Goal: Information Seeking & Learning: Find specific fact

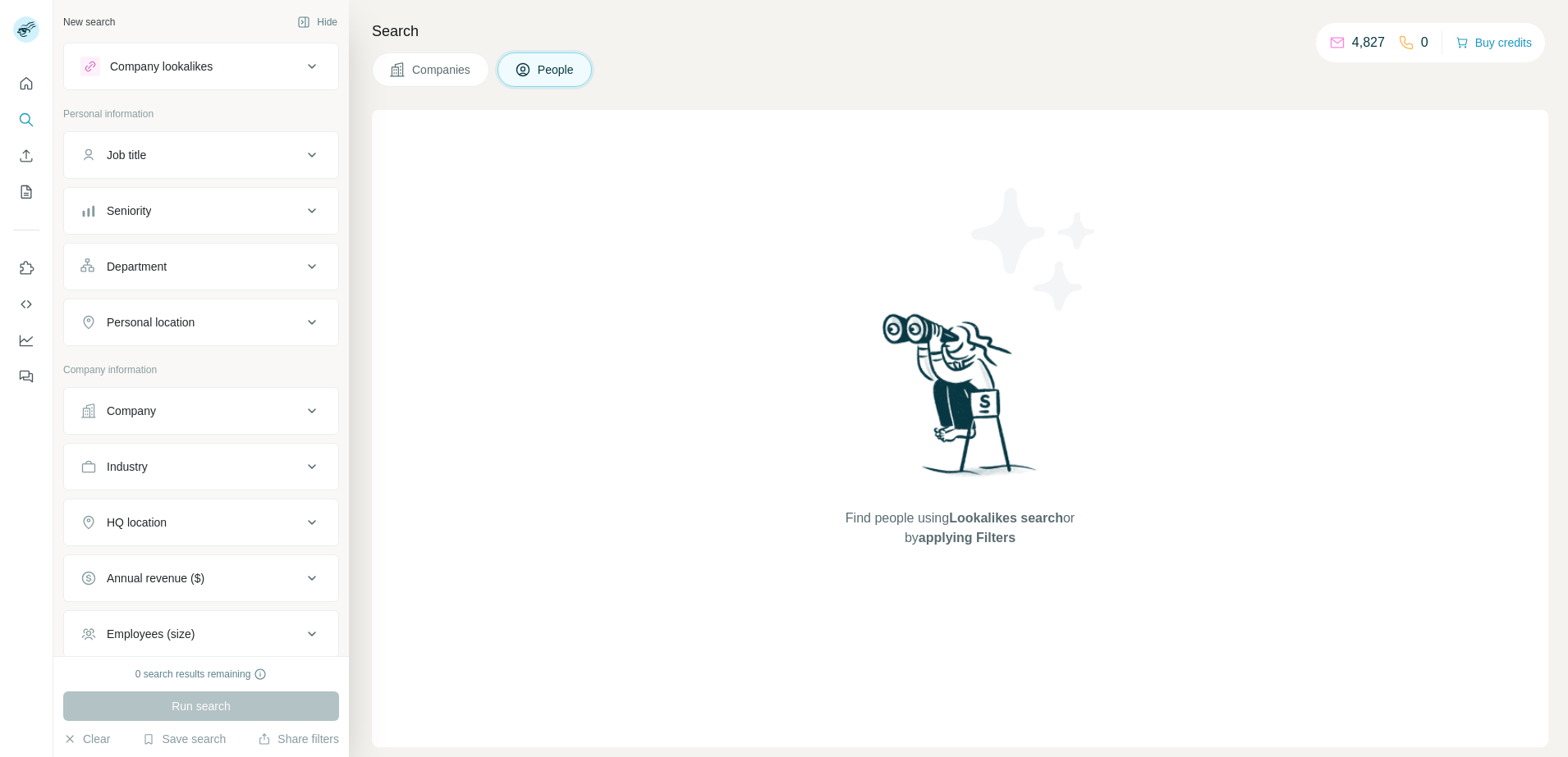
click at [181, 415] on div "Company" at bounding box center [191, 411] width 221 height 16
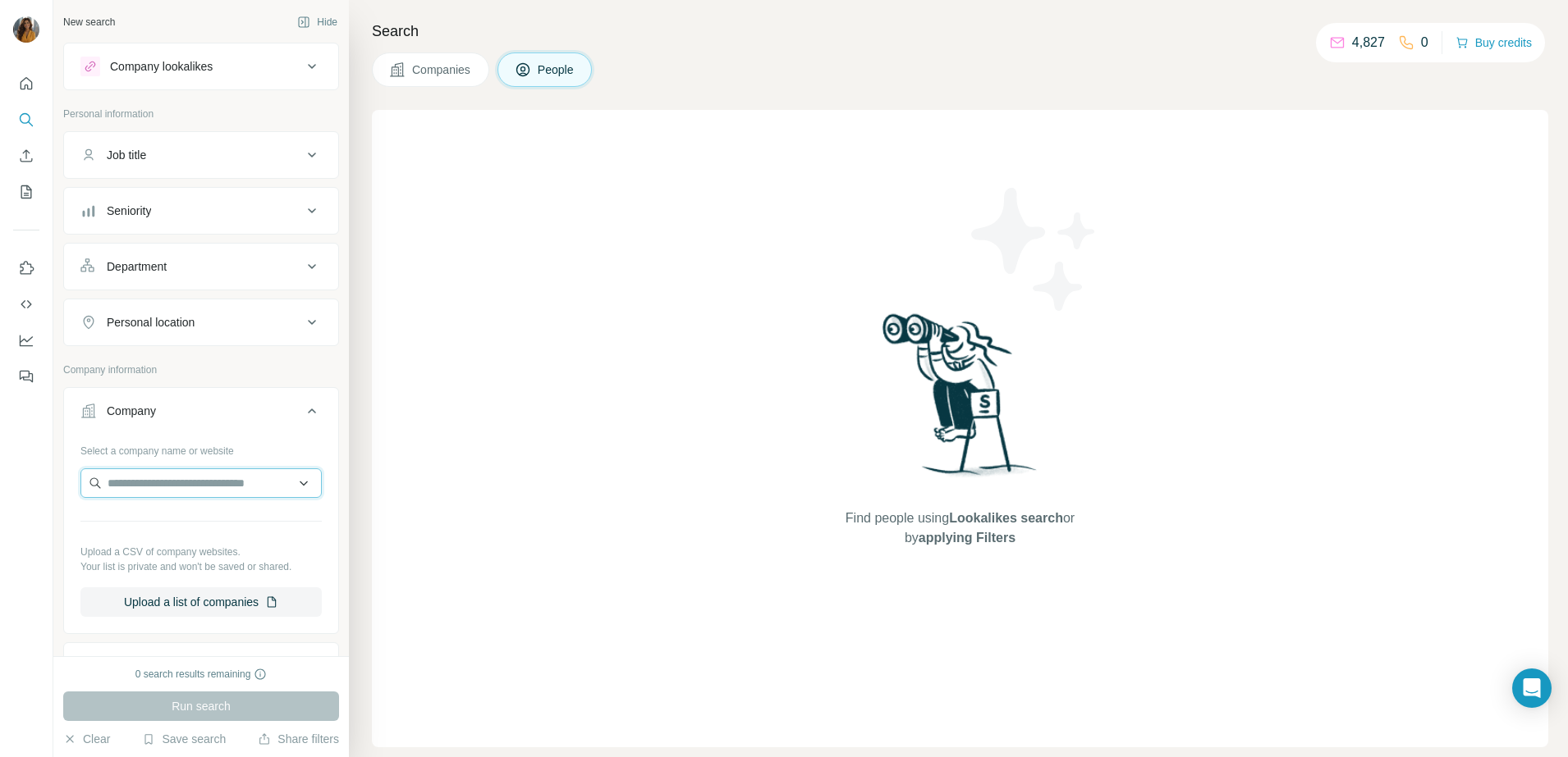
click at [200, 492] on input "text" at bounding box center [200, 482] width 241 height 30
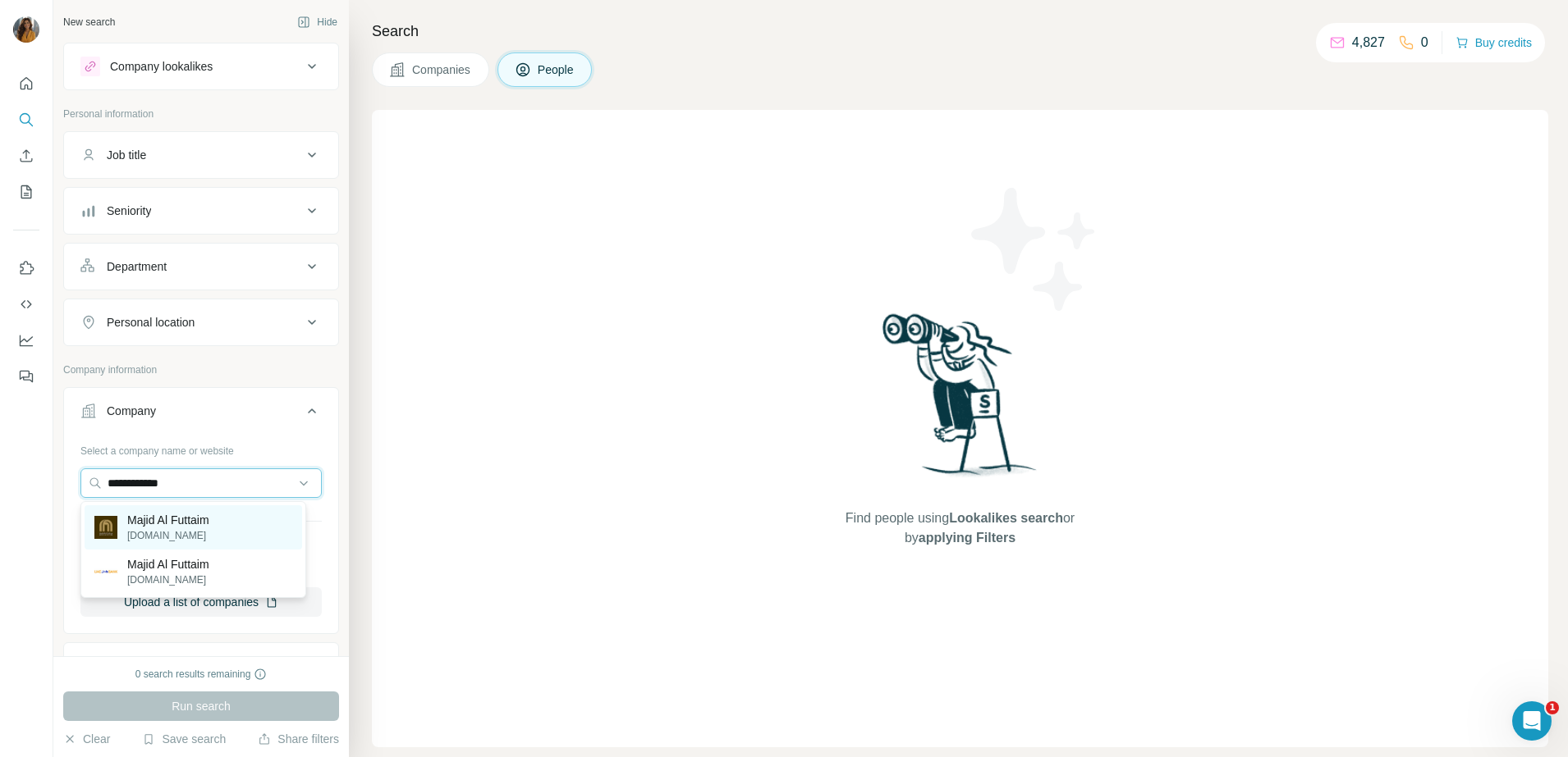
type input "**********"
click at [174, 538] on p "[DOMAIN_NAME]" at bounding box center [168, 535] width 82 height 14
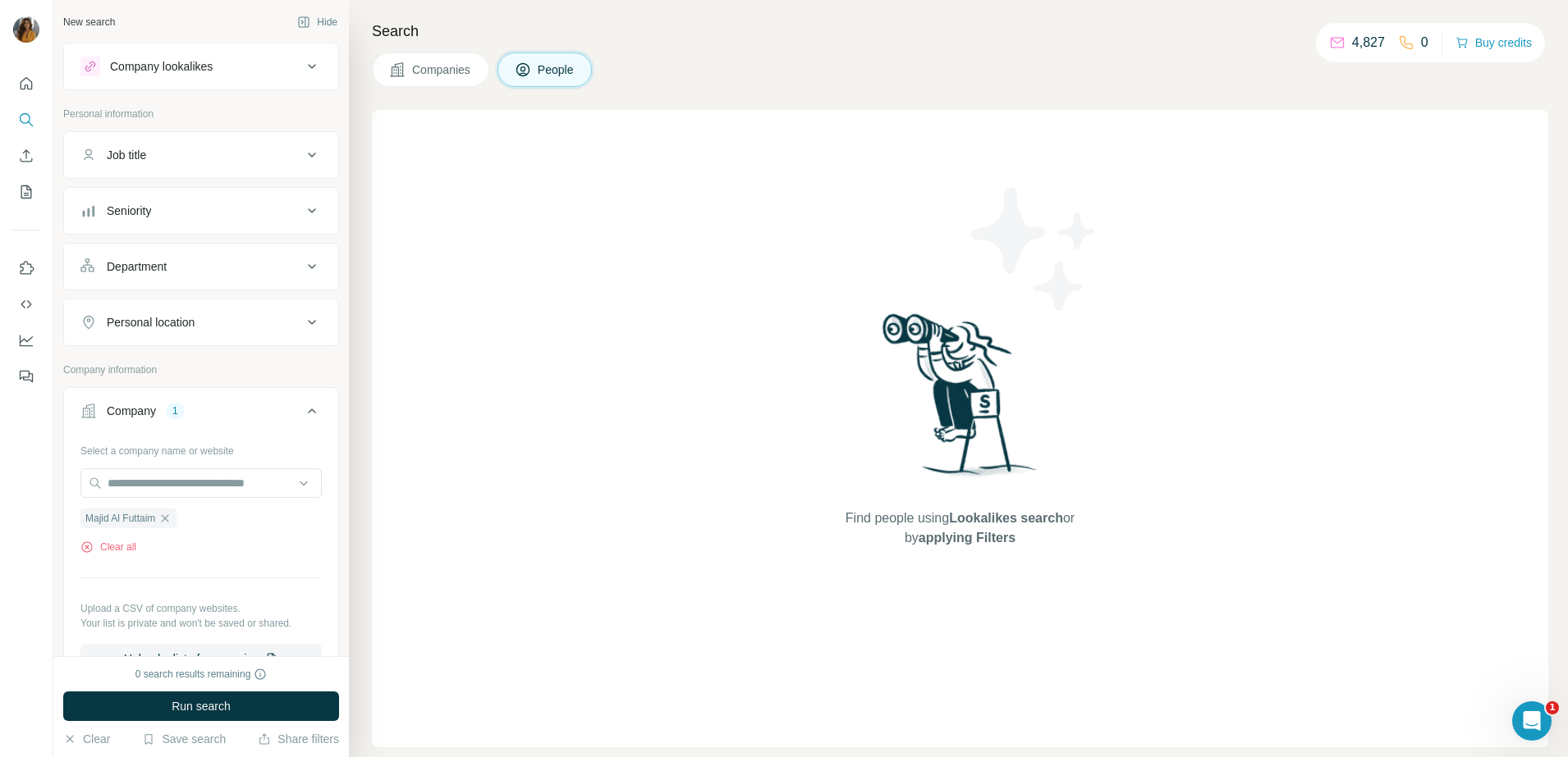
click at [216, 279] on button "Department" at bounding box center [200, 266] width 274 height 39
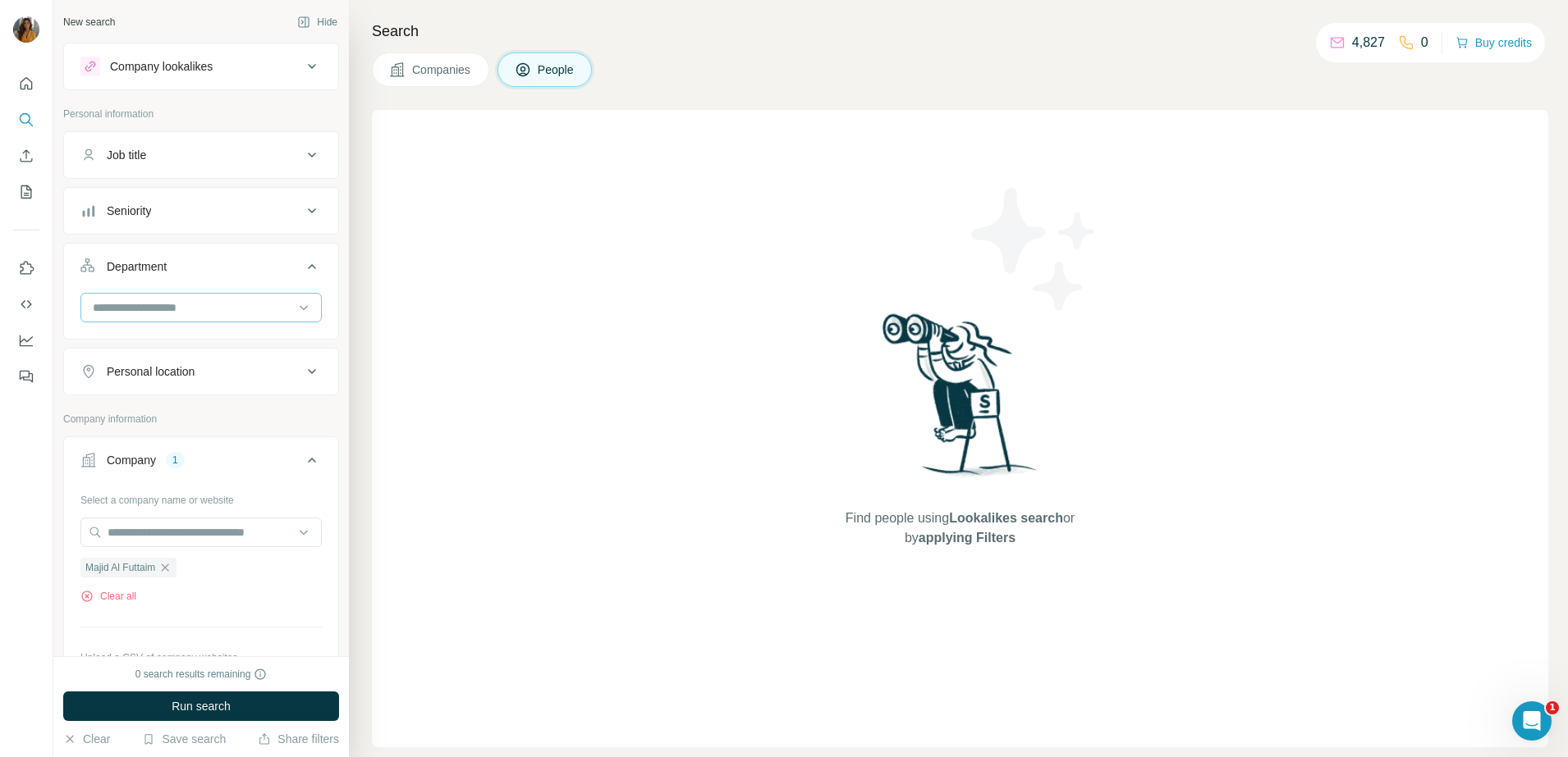
click at [231, 312] on input at bounding box center [193, 307] width 203 height 18
click at [145, 403] on div "HR" at bounding box center [193, 405] width 197 height 16
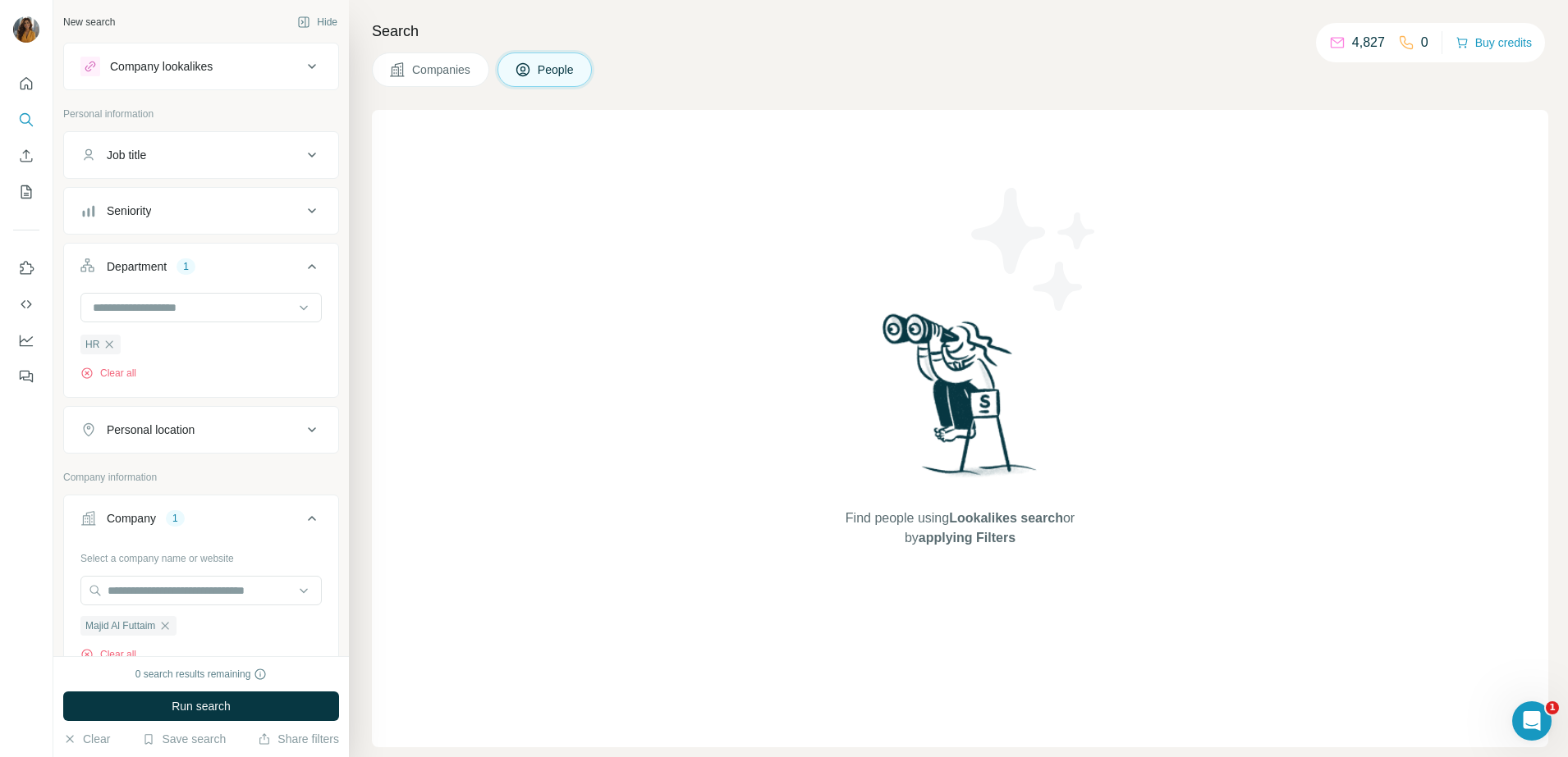
click at [176, 441] on button "Personal location" at bounding box center [200, 429] width 274 height 39
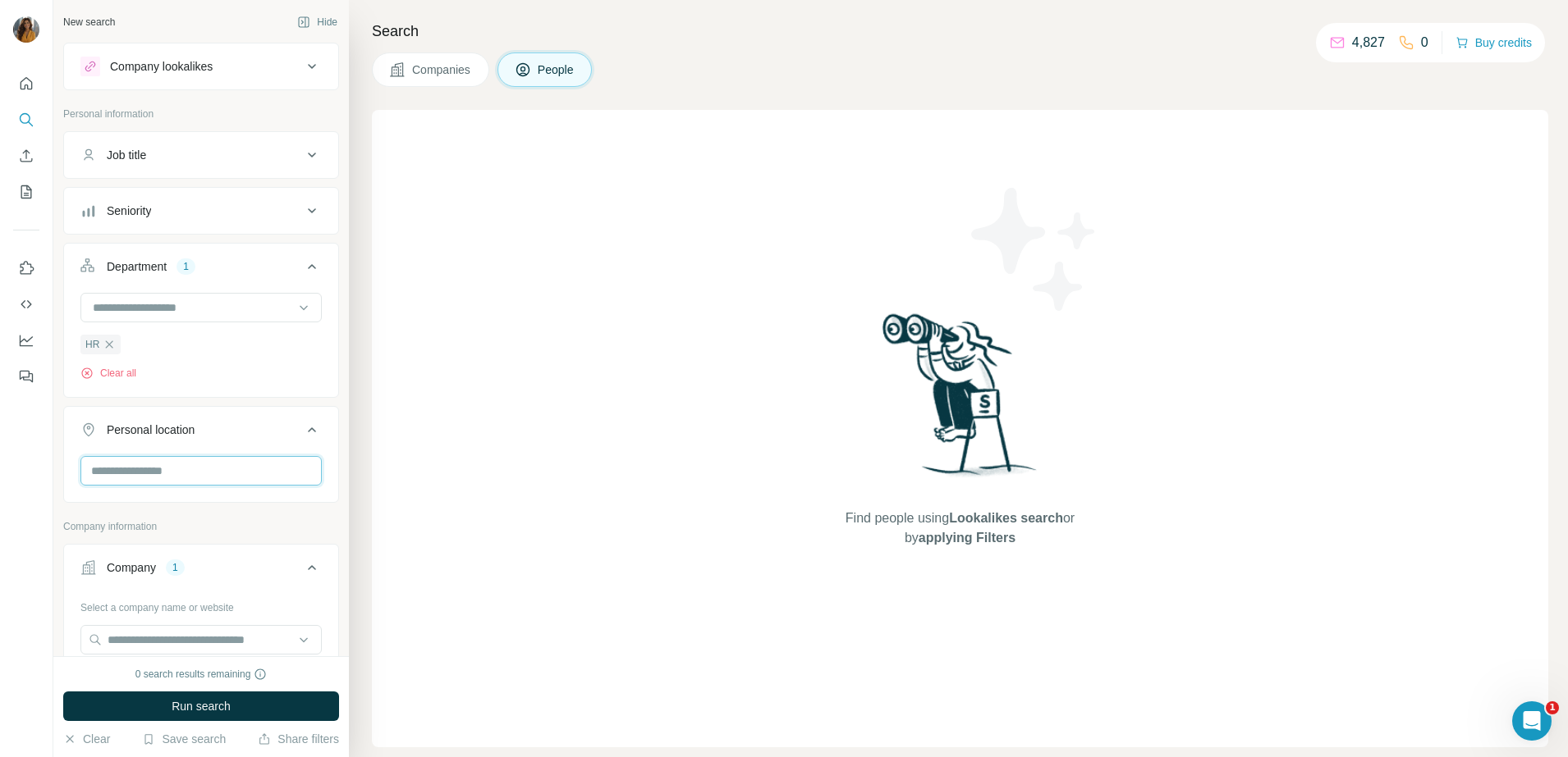
click at [229, 477] on input "text" at bounding box center [200, 470] width 241 height 30
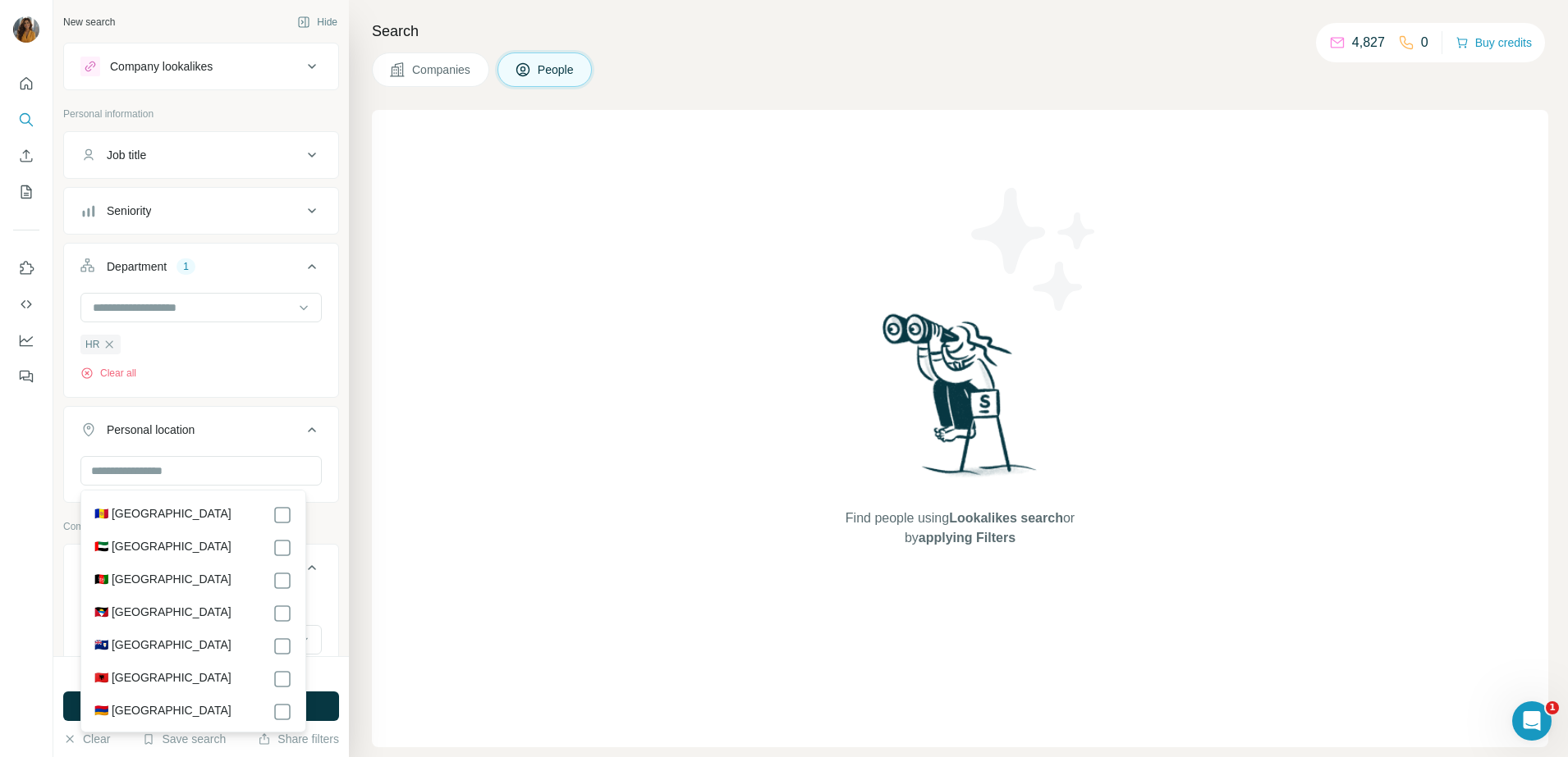
click at [196, 542] on label "🇦🇪 [GEOGRAPHIC_DATA]" at bounding box center [163, 548] width 137 height 20
click at [175, 214] on div "Seniority" at bounding box center [191, 211] width 221 height 16
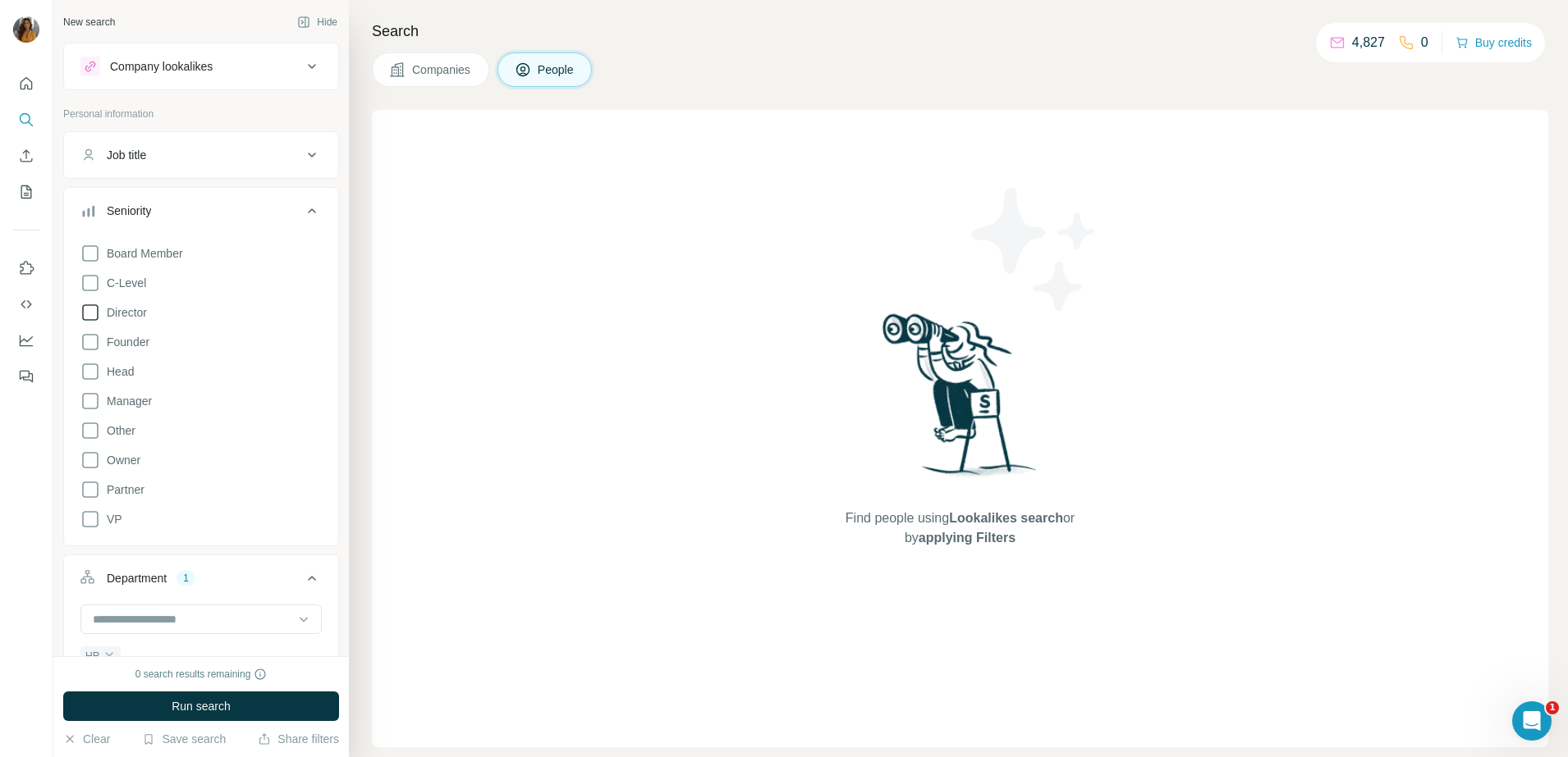
click at [87, 320] on icon at bounding box center [90, 313] width 20 height 20
click at [91, 376] on icon at bounding box center [90, 372] width 20 height 20
click at [94, 406] on icon at bounding box center [90, 401] width 20 height 20
click at [89, 286] on icon at bounding box center [90, 283] width 20 height 20
click at [119, 160] on div "Job title" at bounding box center [126, 154] width 39 height 16
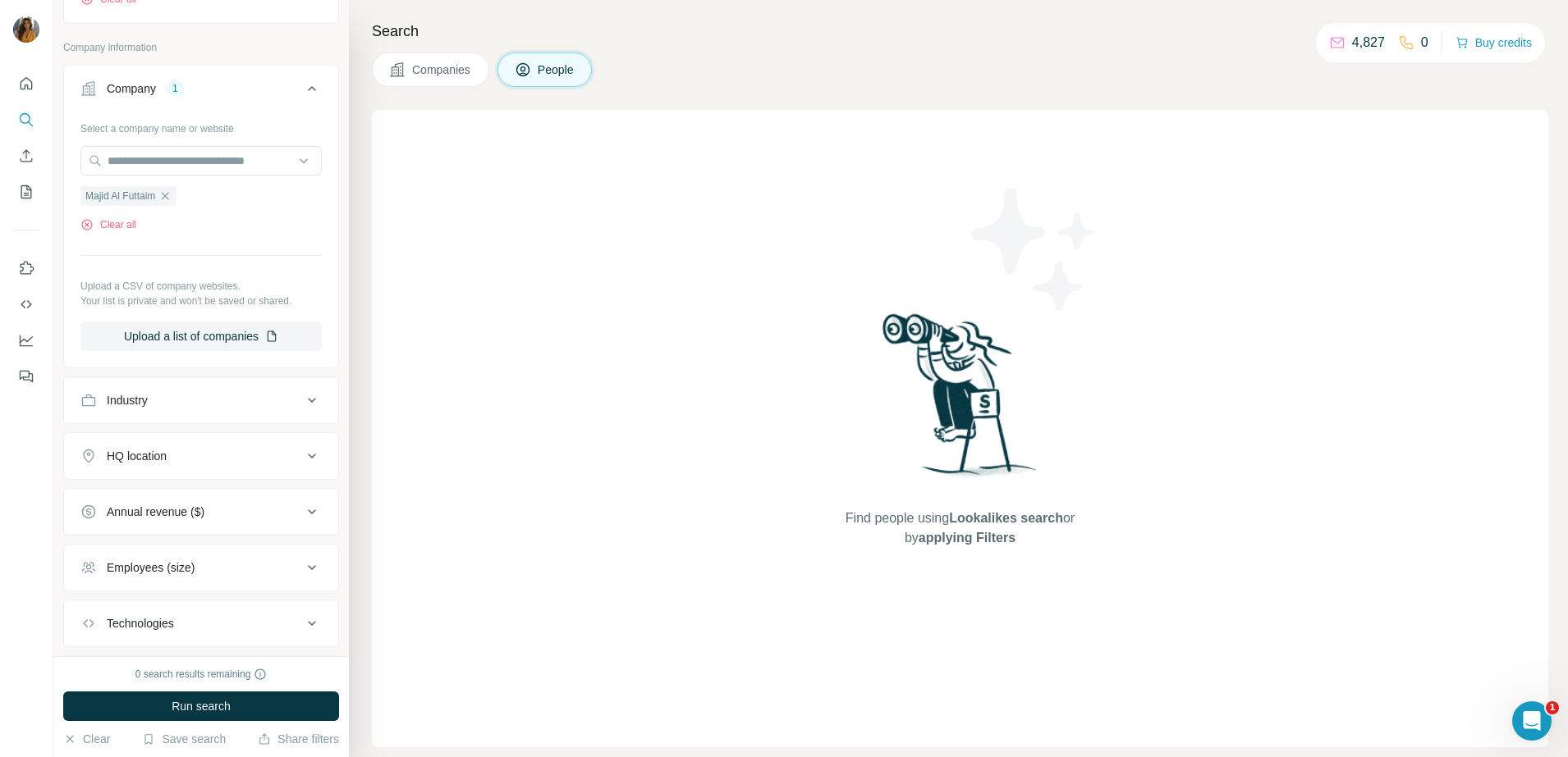
scroll to position [1018, 0]
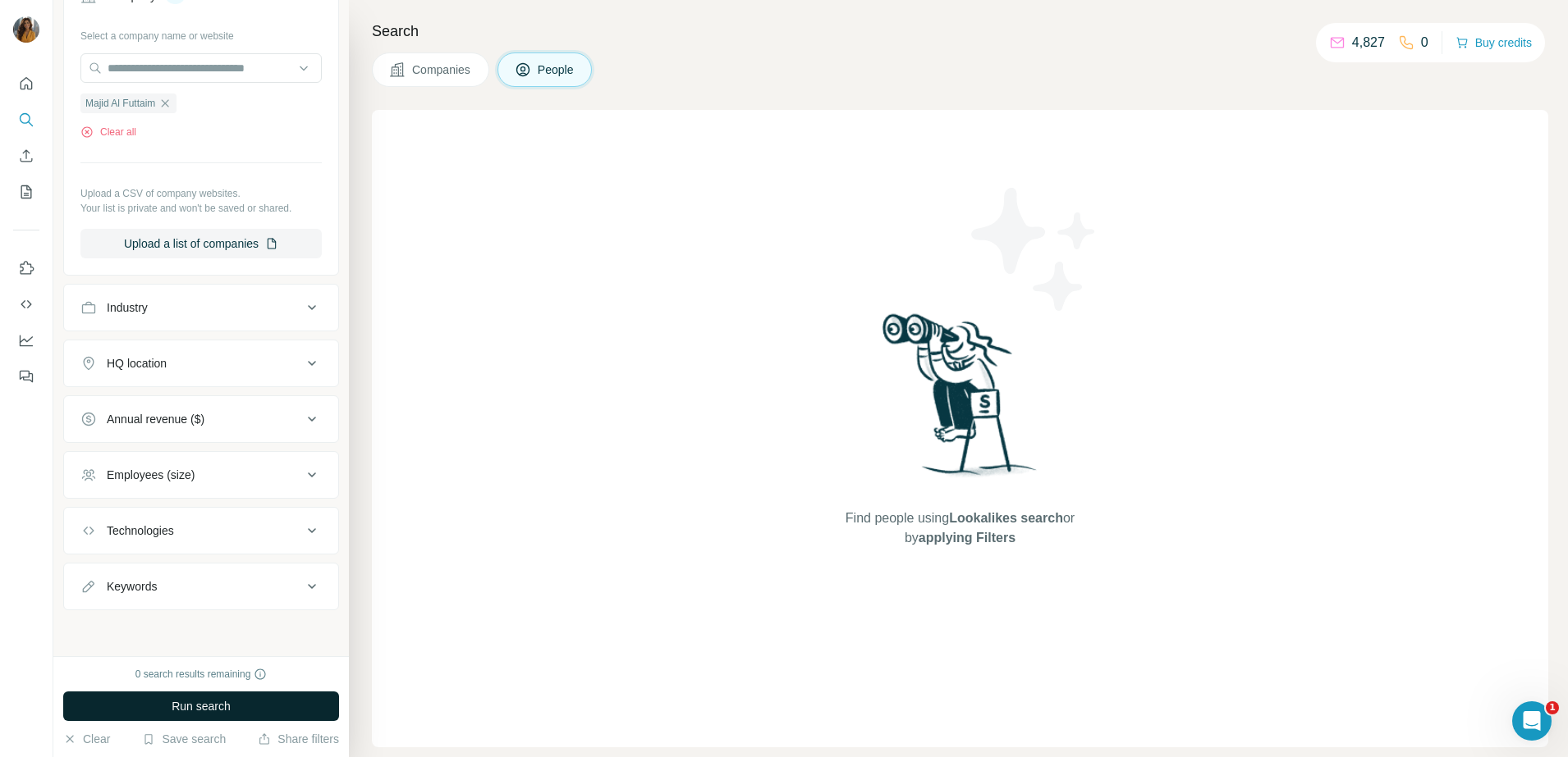
click at [156, 707] on button "Run search" at bounding box center [200, 706] width 276 height 30
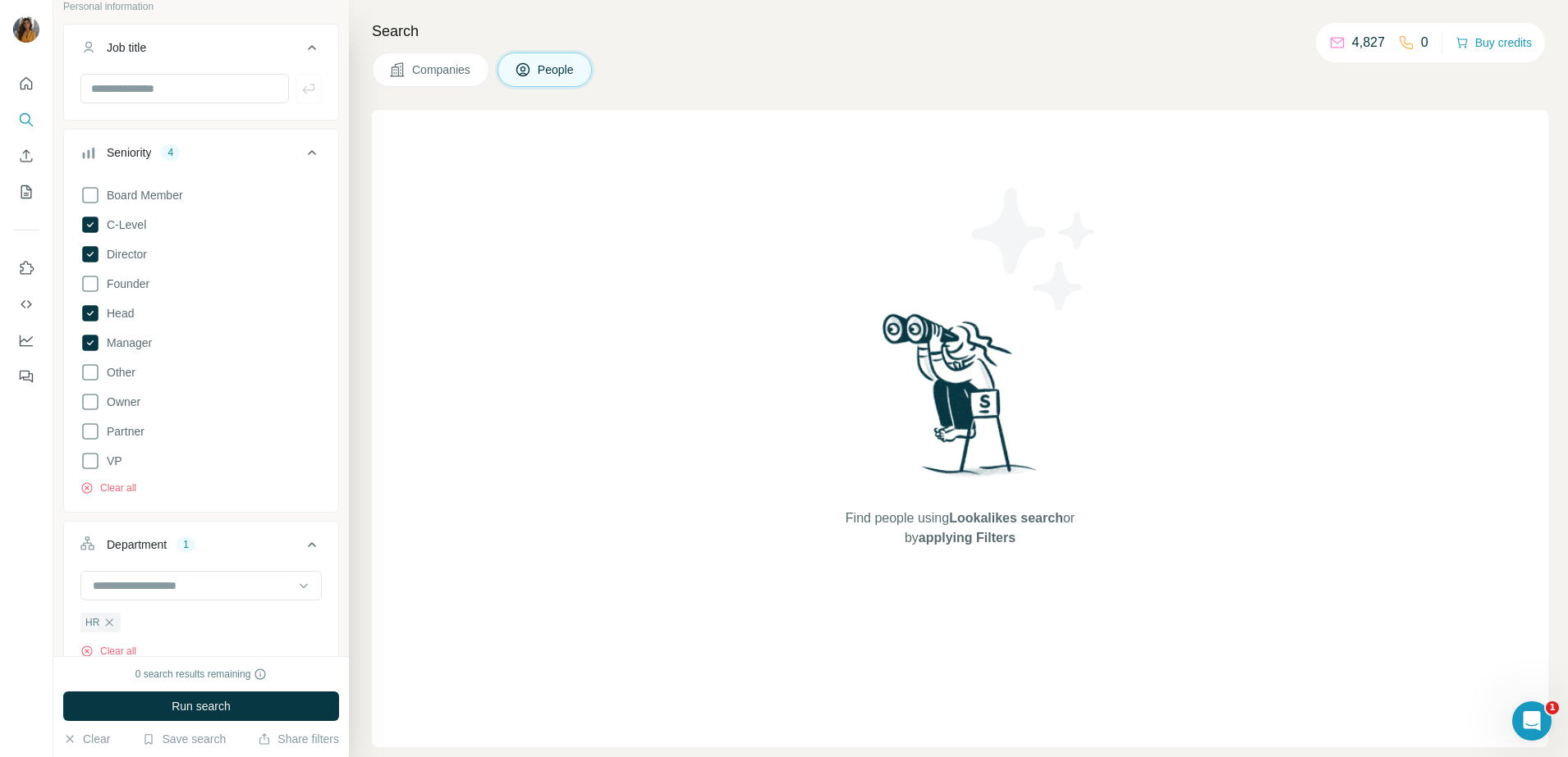
scroll to position [0, 0]
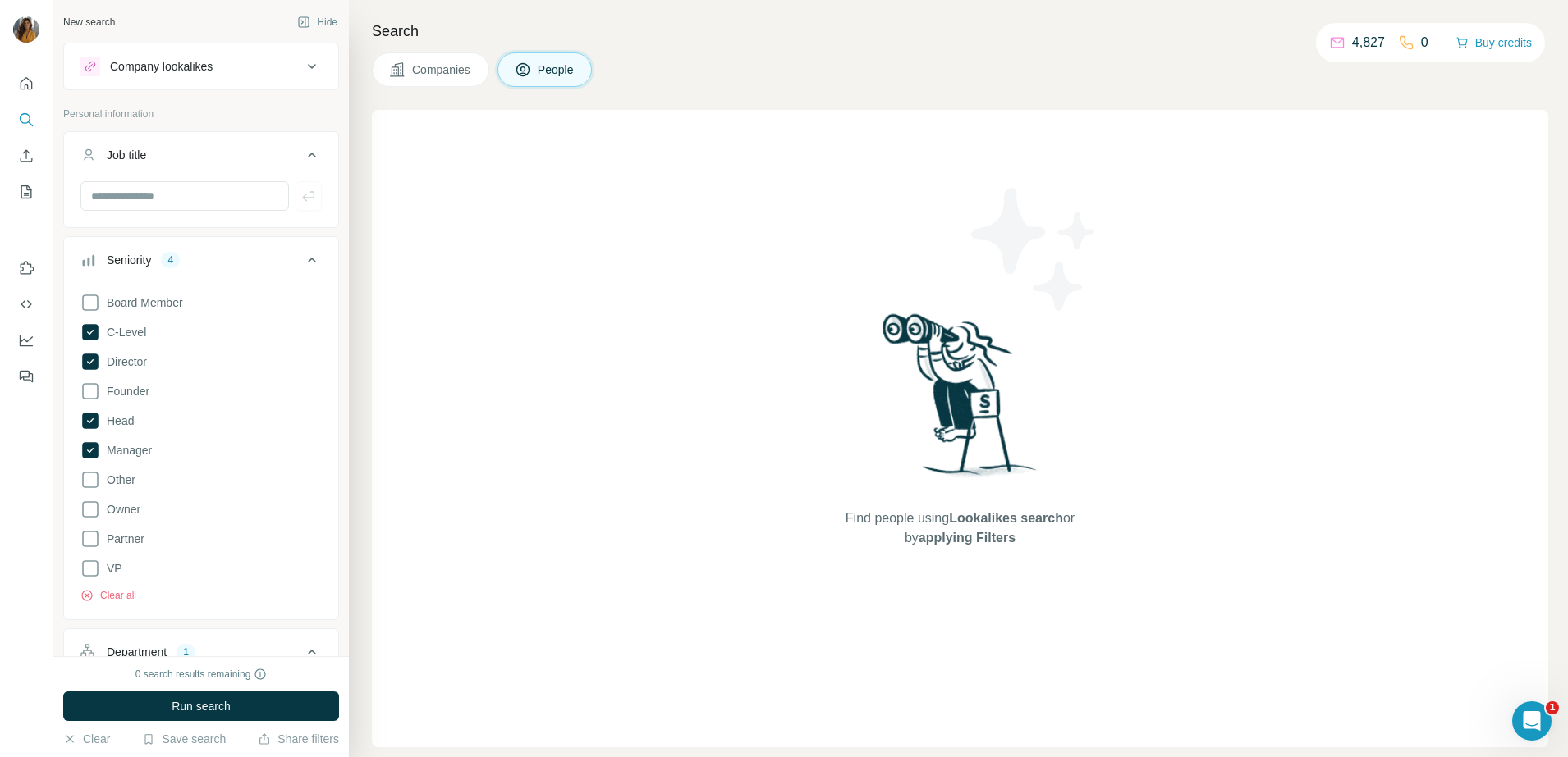
click at [451, 75] on span "Companies" at bounding box center [442, 70] width 60 height 16
